Goal: Information Seeking & Learning: Learn about a topic

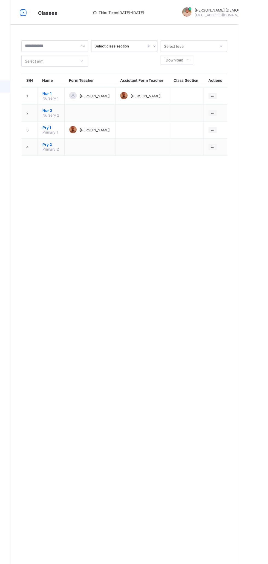
click at [0, 0] on ul "View Class Assign form Teacher" at bounding box center [0, 0] width 0 height 0
click at [0, 0] on div "View Class" at bounding box center [0, 0] width 0 height 0
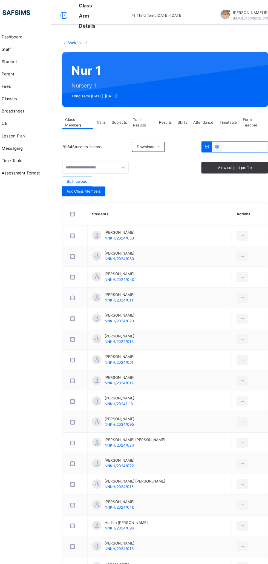
click at [132, 109] on span "Subjects" at bounding box center [126, 108] width 13 height 5
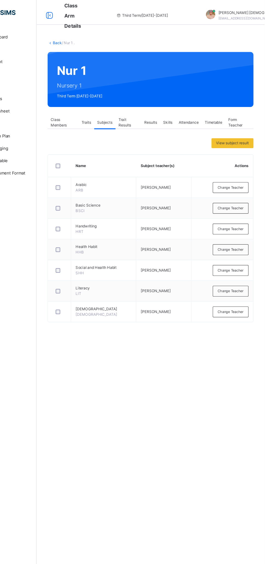
click at [240, 127] on span "View subject result" at bounding box center [239, 126] width 29 height 5
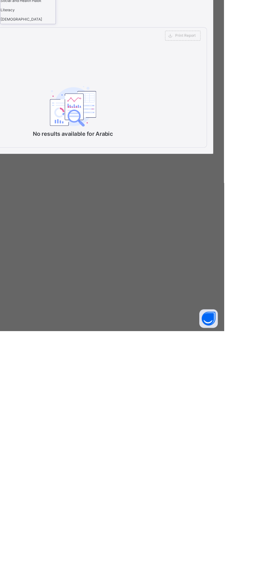
click at [119, 250] on div "Basic Science" at bounding box center [94, 246] width 49 height 8
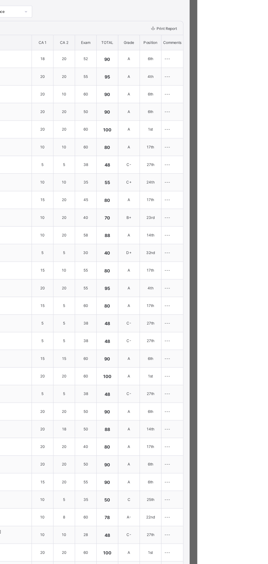
click at [256, 27] on div "×" at bounding box center [252, 22] width 8 height 7
